Goal: Task Accomplishment & Management: Complete application form

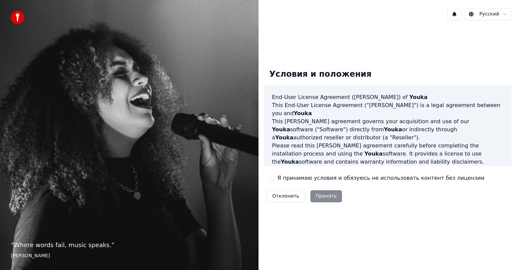
click at [323, 195] on div "Отклонить Принять" at bounding box center [304, 197] width 81 height 18
click at [319, 197] on div "Отклонить Принять" at bounding box center [304, 197] width 81 height 18
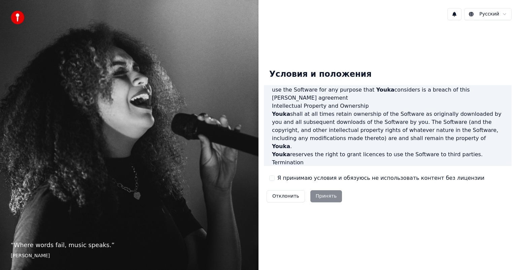
scroll to position [363, 0]
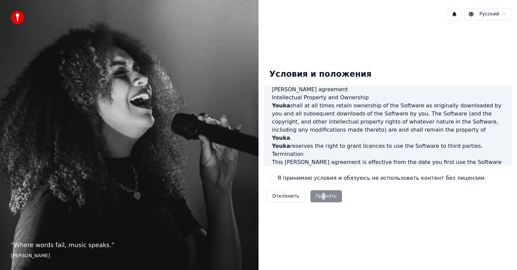
click at [320, 197] on div "Отклонить Принять" at bounding box center [304, 197] width 81 height 18
click at [273, 178] on button "Я принимаю условия и обязуюсь не использовать контент без лицензии" at bounding box center [271, 177] width 5 height 5
click at [337, 196] on div "Отклонить Принять" at bounding box center [304, 197] width 81 height 18
click at [331, 198] on button "Принять" at bounding box center [326, 196] width 32 height 12
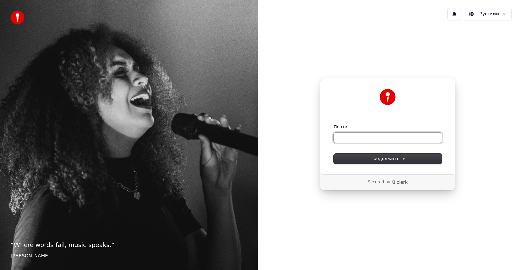
click at [377, 139] on input "Почта" at bounding box center [388, 138] width 108 height 10
click at [342, 137] on input "Почта" at bounding box center [388, 138] width 108 height 10
